Goal: Information Seeking & Learning: Learn about a topic

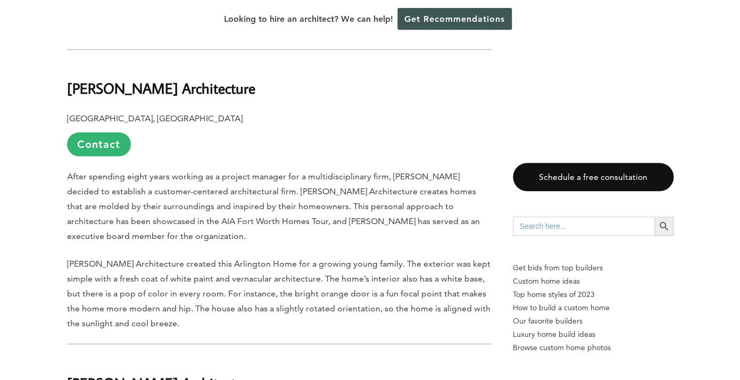
scroll to position [996, 0]
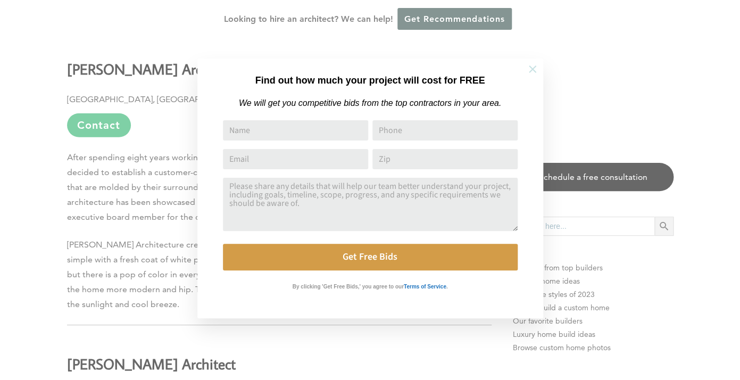
click at [531, 66] on icon at bounding box center [533, 69] width 12 height 12
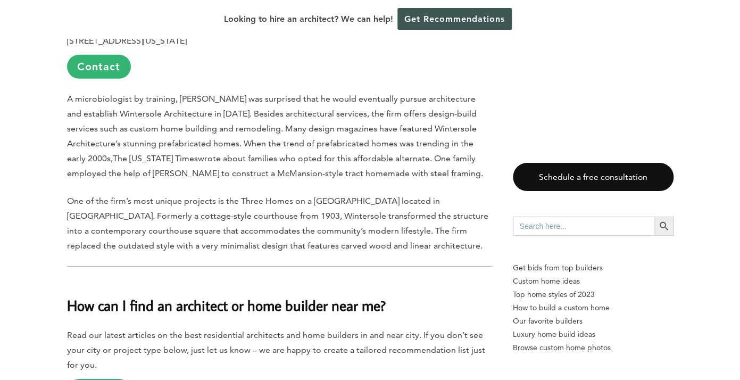
scroll to position [5493, 0]
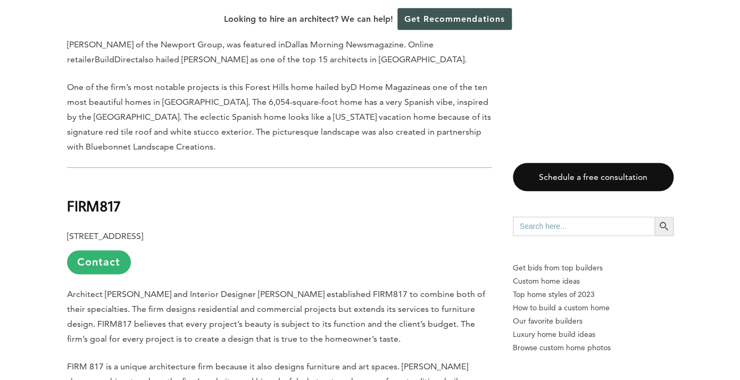
scroll to position [1788, 0]
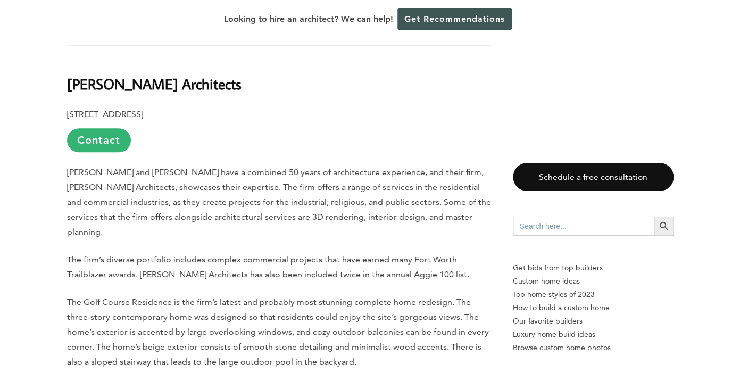
scroll to position [4625, 0]
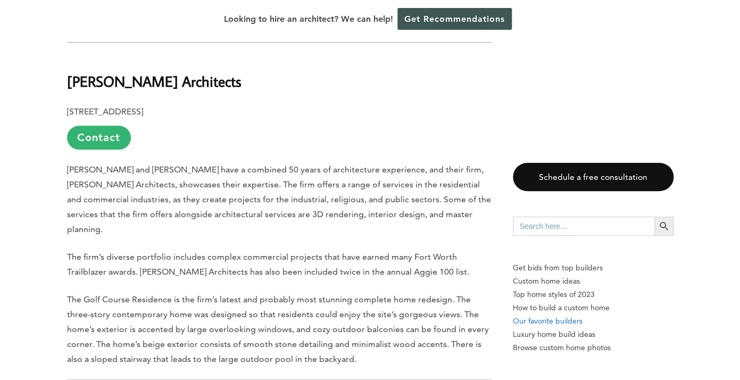
click at [554, 323] on p "Our favorite builders" at bounding box center [593, 321] width 161 height 13
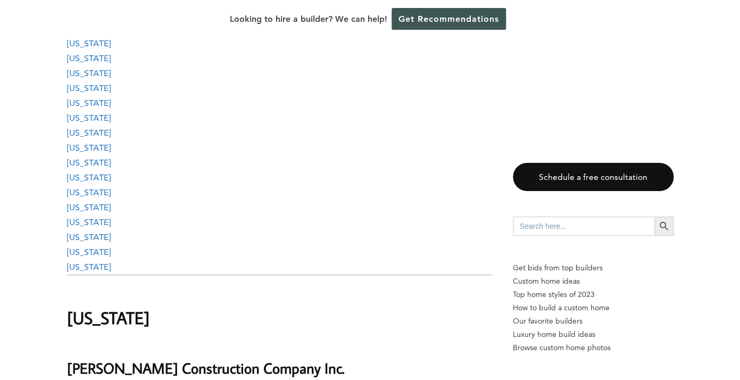
scroll to position [1482, 0]
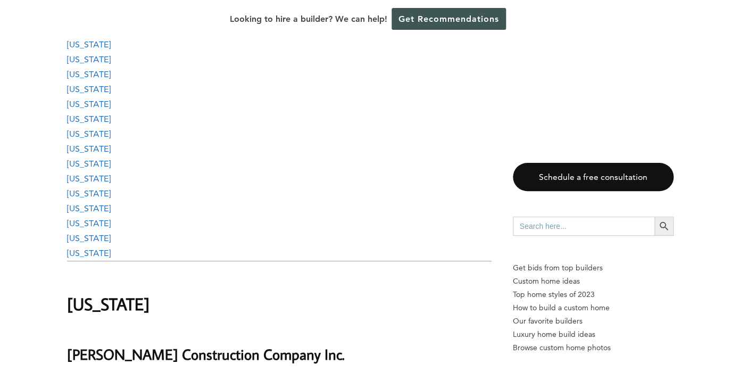
click at [78, 146] on link "[US_STATE]" at bounding box center [89, 149] width 44 height 10
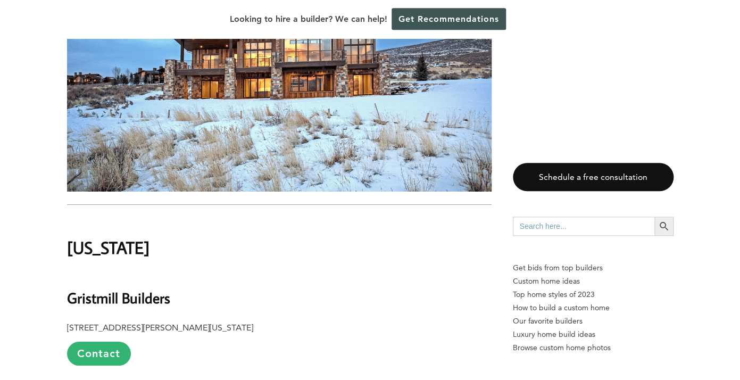
scroll to position [33853, 0]
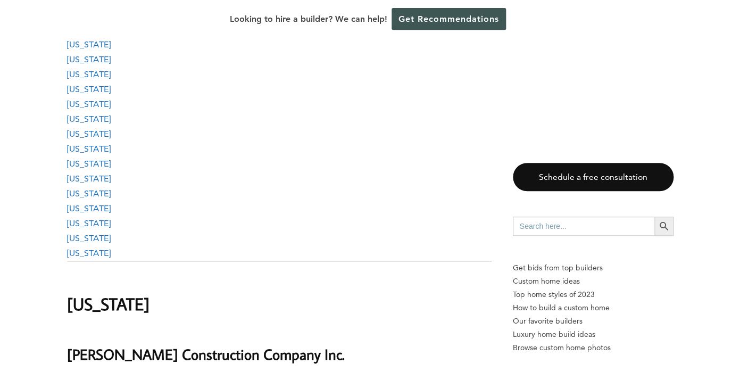
scroll to position [1482, 0]
click at [76, 147] on link "[US_STATE]" at bounding box center [89, 149] width 44 height 10
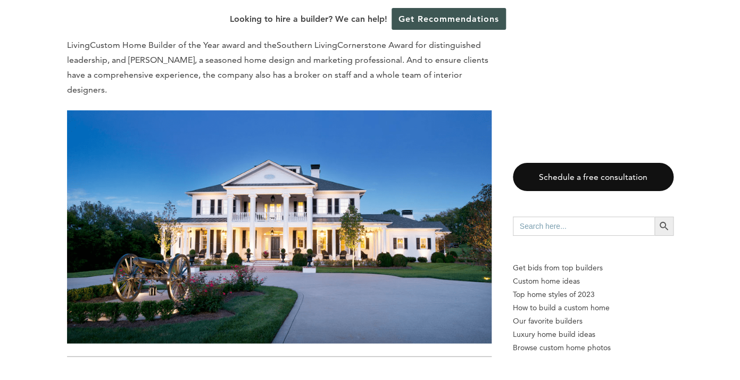
scroll to position [31489, 0]
